Goal: Information Seeking & Learning: Learn about a topic

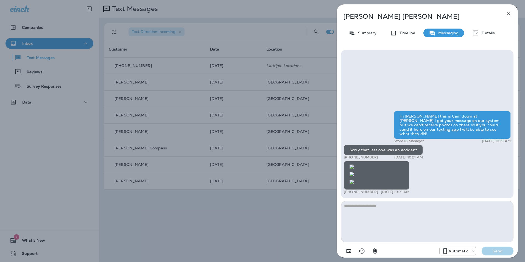
scroll to position [-7, 0]
click at [354, 180] on img at bounding box center [352, 182] width 4 height 4
click at [354, 172] on img at bounding box center [352, 174] width 4 height 4
click at [511, 15] on icon "button" at bounding box center [508, 13] width 7 height 7
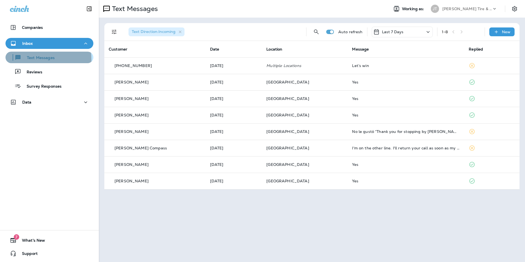
click at [30, 60] on p "Text Messages" at bounding box center [37, 57] width 33 height 5
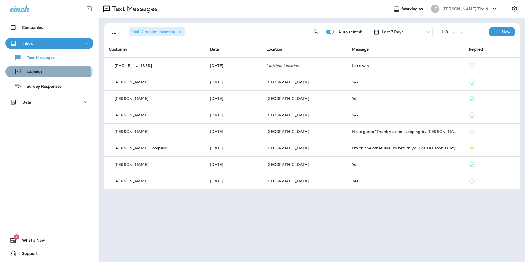
click at [44, 73] on div "Reviews" at bounding box center [50, 72] width 84 height 8
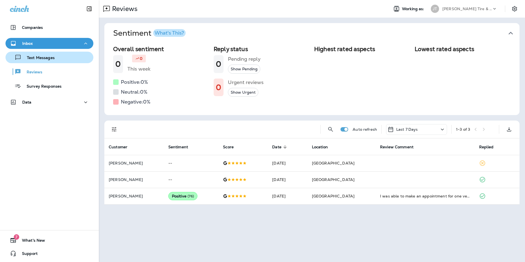
click at [46, 60] on p "Text Messages" at bounding box center [37, 57] width 33 height 5
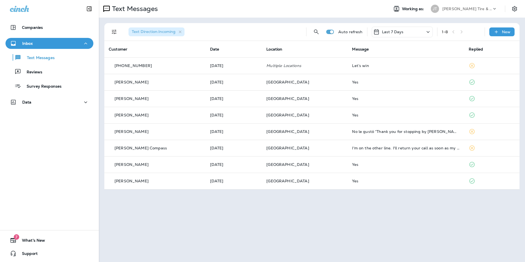
click at [479, 3] on div "[PERSON_NAME] Tire & Auto" at bounding box center [464, 8] width 73 height 11
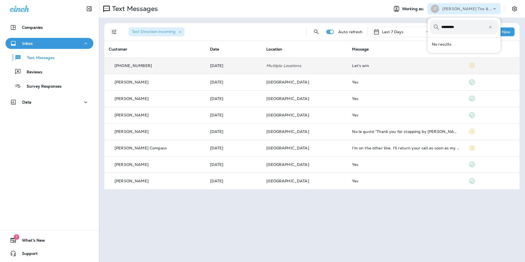
type input "*********"
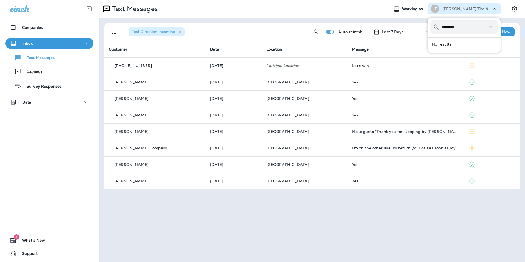
drag, startPoint x: 463, startPoint y: 29, endPoint x: 399, endPoint y: 28, distance: 64.6
click at [397, 0] on body "Companies Inbox Text Messages Reviews Survey Responses Data 7 What's New Suppor…" at bounding box center [262, 0] width 525 height 0
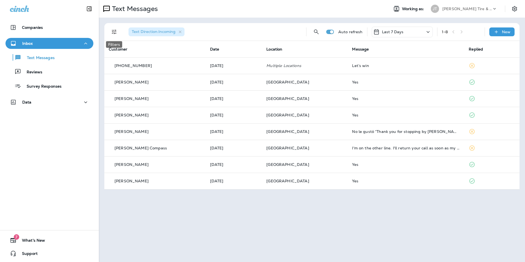
click at [117, 32] on icon "Filters" at bounding box center [114, 32] width 7 height 7
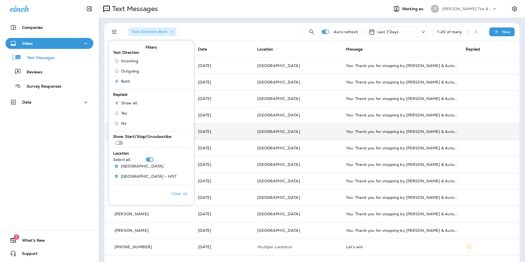
click at [223, 130] on p "[DATE]" at bounding box center [223, 131] width 51 height 4
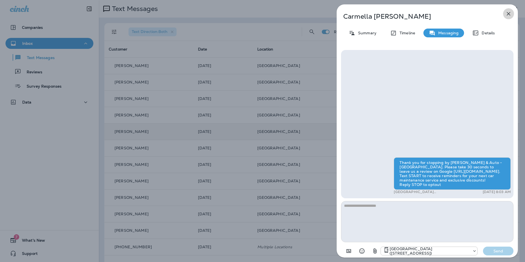
click at [510, 15] on icon "button" at bounding box center [509, 14] width 4 height 4
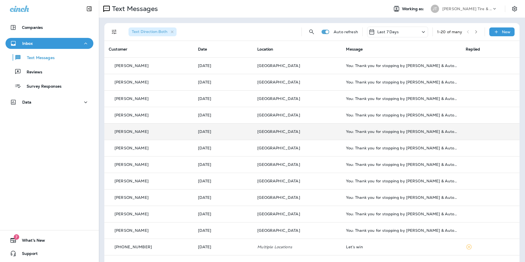
click at [474, 31] on icon "button" at bounding box center [476, 32] width 4 height 4
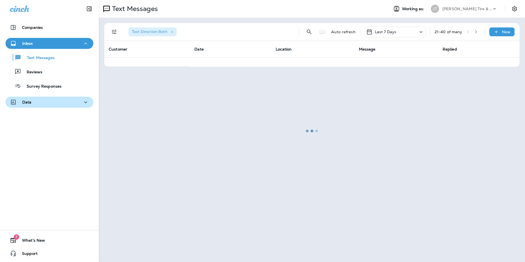
click at [85, 102] on icon "button" at bounding box center [85, 102] width 7 height 7
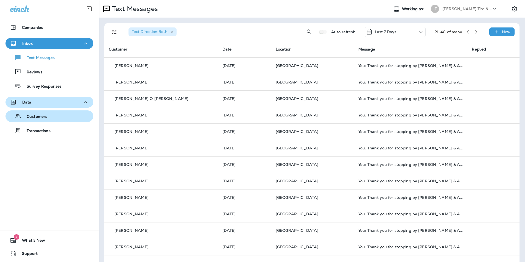
click at [50, 120] on button "Customers" at bounding box center [49, 116] width 88 height 12
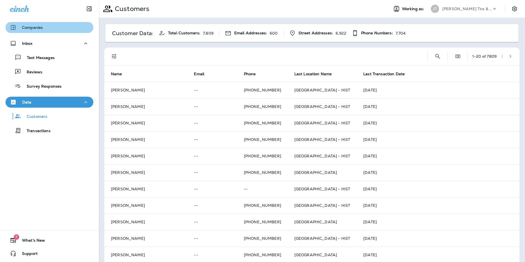
click at [49, 30] on div "Companies" at bounding box center [49, 27] width 79 height 7
